Goal: Register for event/course

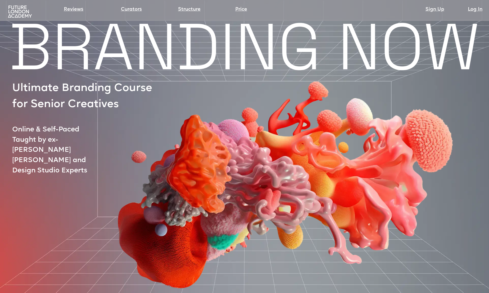
click at [28, 17] on img at bounding box center [20, 11] width 26 height 13
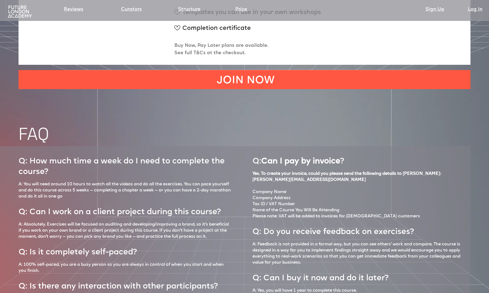
scroll to position [2311, 0]
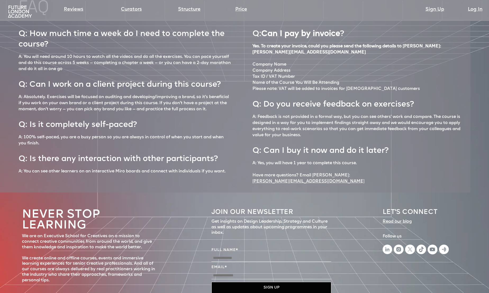
click at [16, 21] on div "Q: How much time a week do I need to complete the course? A: You will need arou…" at bounding box center [235, 106] width 471 height 174
click at [18, 7] on img at bounding box center [20, 11] width 26 height 13
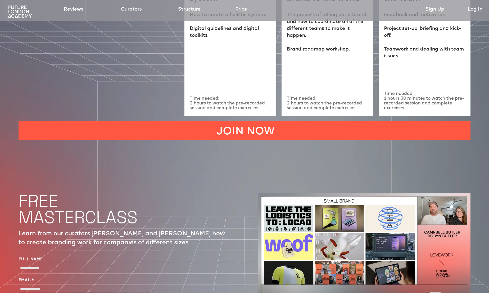
scroll to position [1499, 0]
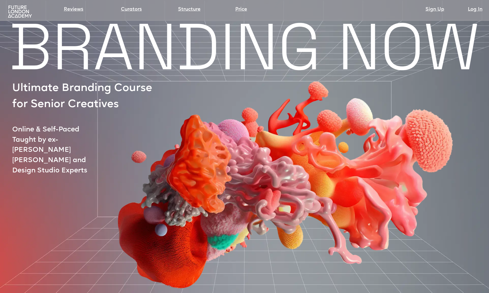
click at [20, 10] on img at bounding box center [20, 11] width 26 height 13
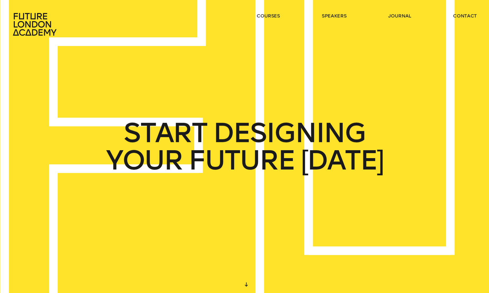
click at [268, 12] on header "courses speakers journal contact" at bounding box center [244, 18] width 489 height 36
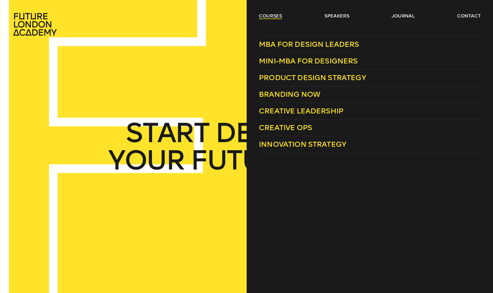
click at [268, 15] on link "courses" at bounding box center [270, 16] width 23 height 6
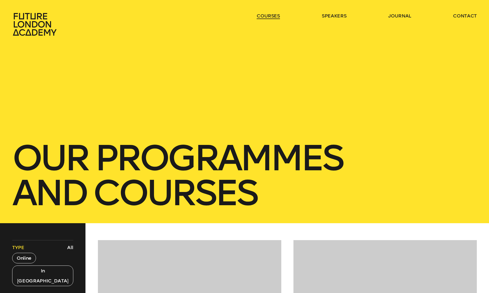
click at [268, 15] on link "courses" at bounding box center [268, 16] width 23 height 6
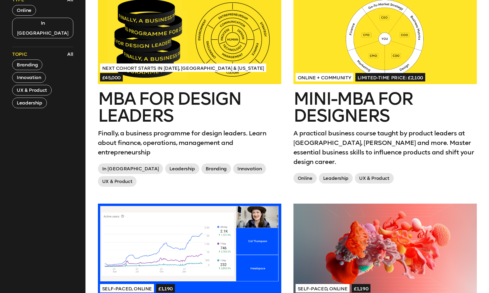
scroll to position [250, 0]
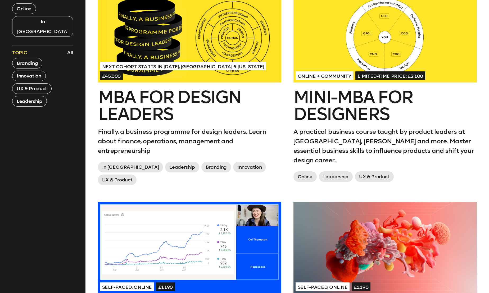
click at [336, 112] on h2 "Mini-MBA for Designers" at bounding box center [385, 106] width 183 height 34
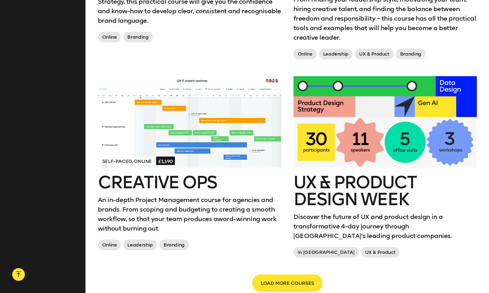
scroll to position [865, 0]
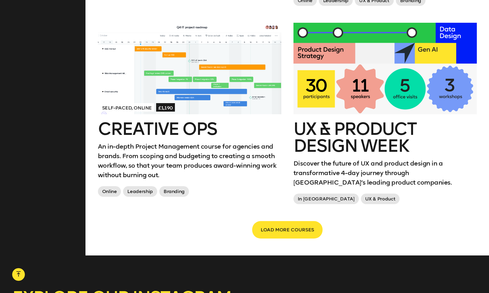
click at [351, 70] on div at bounding box center [385, 69] width 183 height 92
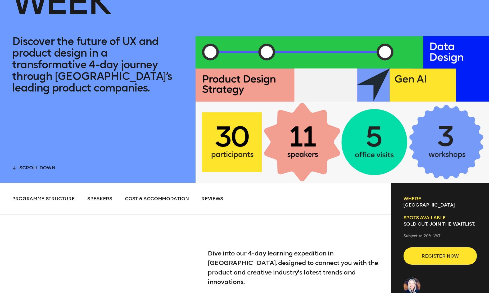
scroll to position [163, 0]
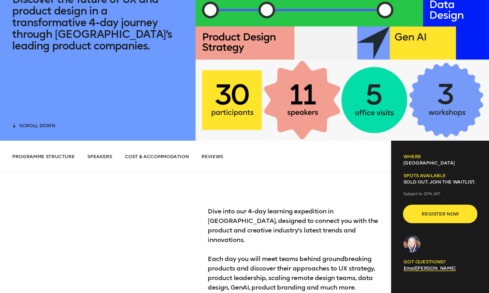
click at [436, 222] on button "Register now" at bounding box center [440, 213] width 73 height 17
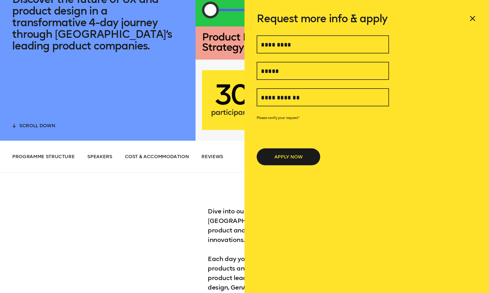
click at [475, 17] on icon at bounding box center [473, 18] width 8 height 8
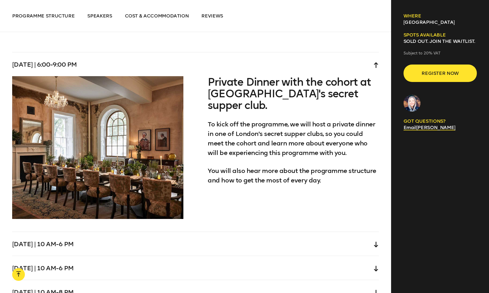
scroll to position [1561, 0]
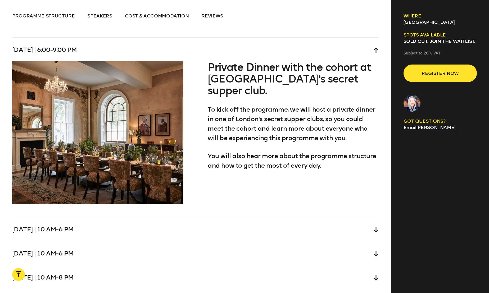
click at [281, 217] on div "Wednesday | 10 am-6 pm" at bounding box center [195, 229] width 367 height 24
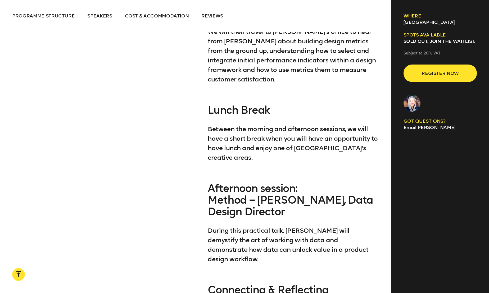
scroll to position [1856, 0]
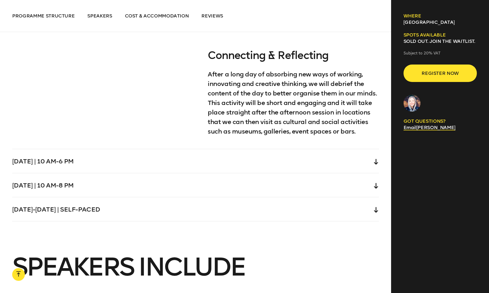
click at [254, 149] on div "Thursday | 10 am-6 pm" at bounding box center [195, 161] width 367 height 24
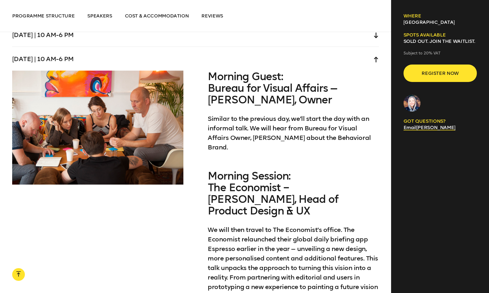
scroll to position [1597, 0]
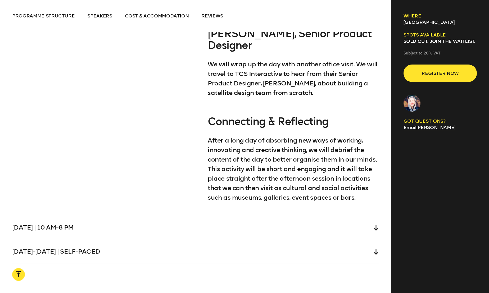
click at [240, 215] on div "Friday | 10 am-8 pm" at bounding box center [195, 227] width 367 height 24
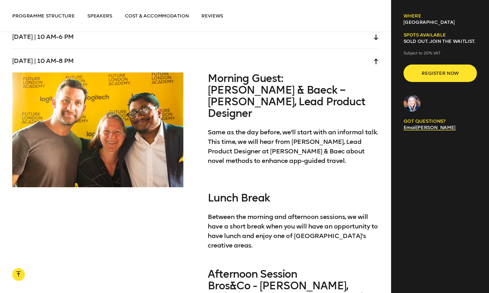
scroll to position [1621, 0]
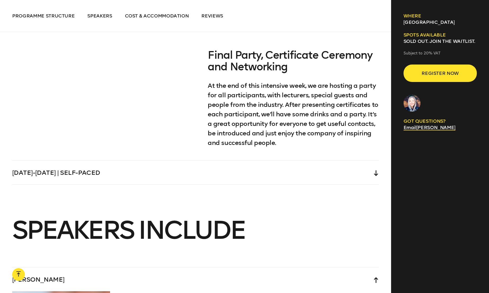
click at [232, 161] on div "Saturday-Sunday | Self-paced" at bounding box center [195, 173] width 367 height 24
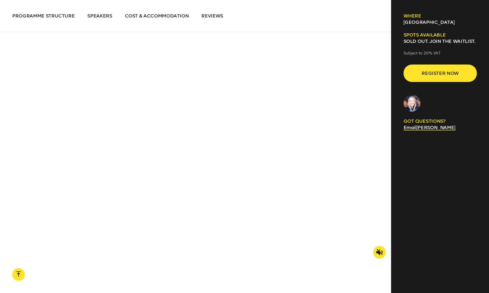
scroll to position [957, 0]
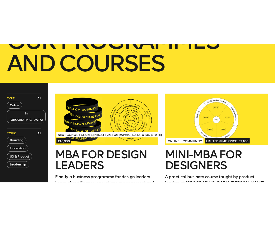
scroll to position [223, 0]
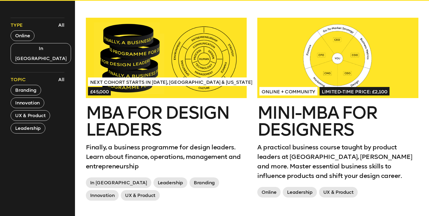
click at [310, 56] on div at bounding box center [337, 58] width 161 height 80
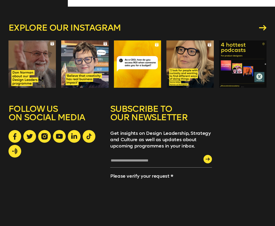
scroll to position [715, 0]
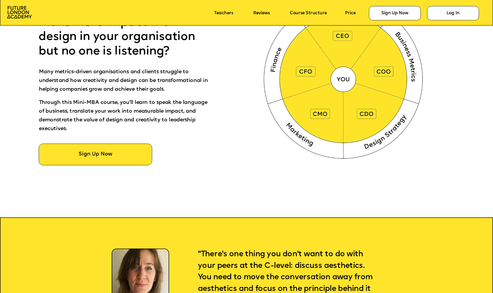
scroll to position [474, 0]
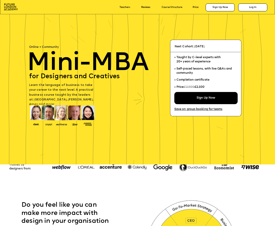
scroll to position [11, 0]
